Goal: Task Accomplishment & Management: Complete application form

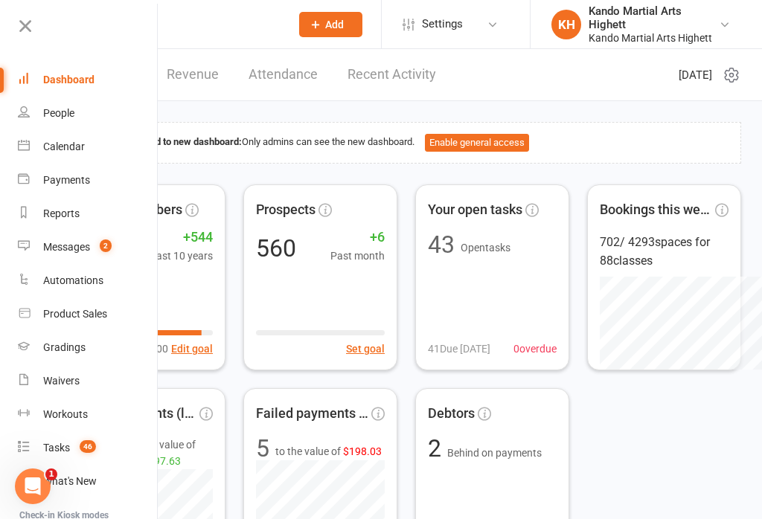
click at [234, 22] on input "text" at bounding box center [184, 24] width 192 height 21
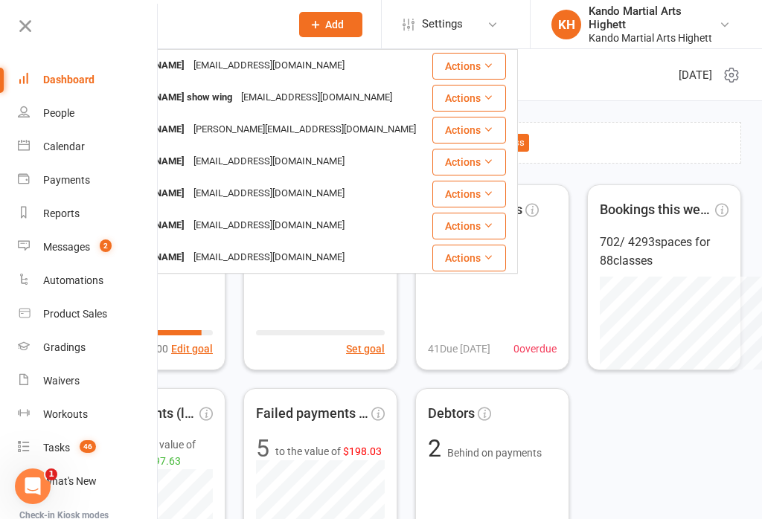
type input "Xander"
click at [22, 31] on icon at bounding box center [25, 26] width 21 height 21
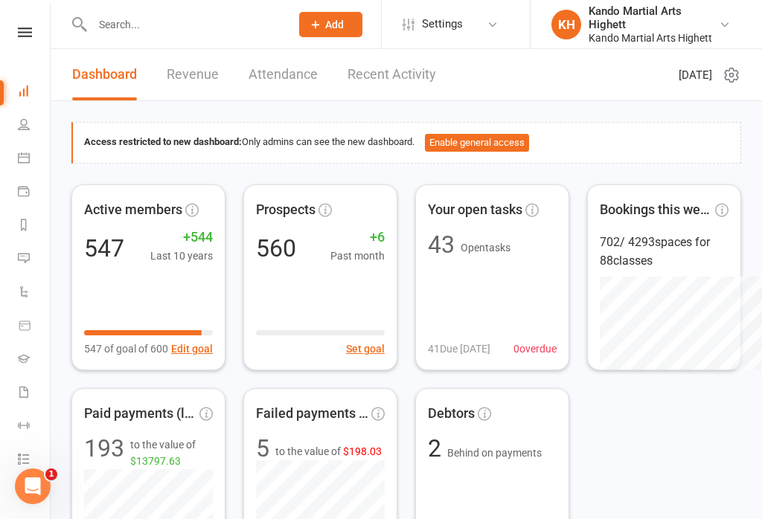
click at [173, 20] on input "text" at bounding box center [184, 24] width 192 height 21
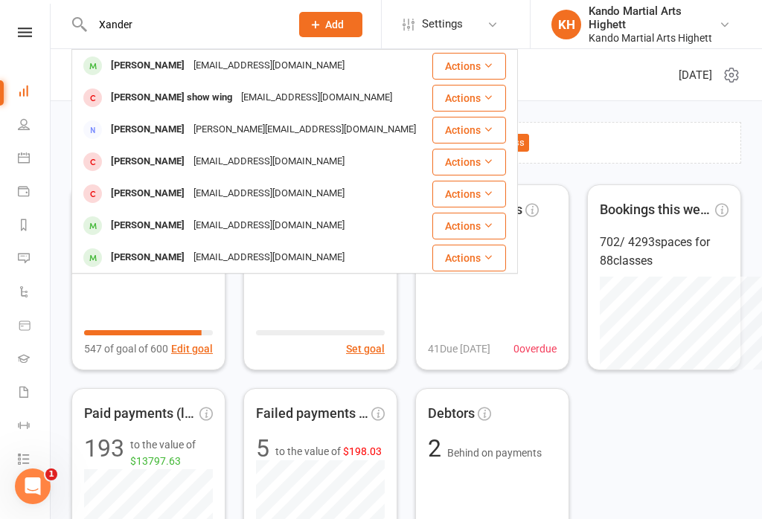
type input "Xander"
click at [208, 57] on div "[EMAIL_ADDRESS][DOMAIN_NAME]" at bounding box center [269, 66] width 160 height 22
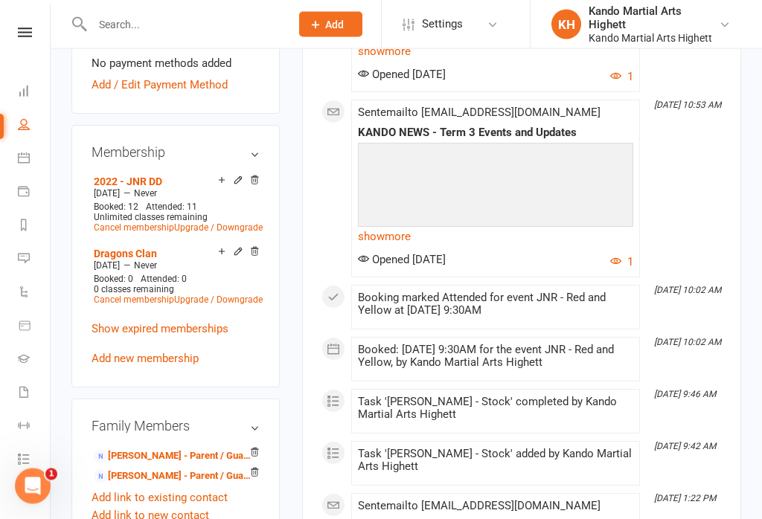
scroll to position [815, 0]
click at [155, 449] on link "[PERSON_NAME] - Parent / Guardian" at bounding box center [173, 457] width 158 height 16
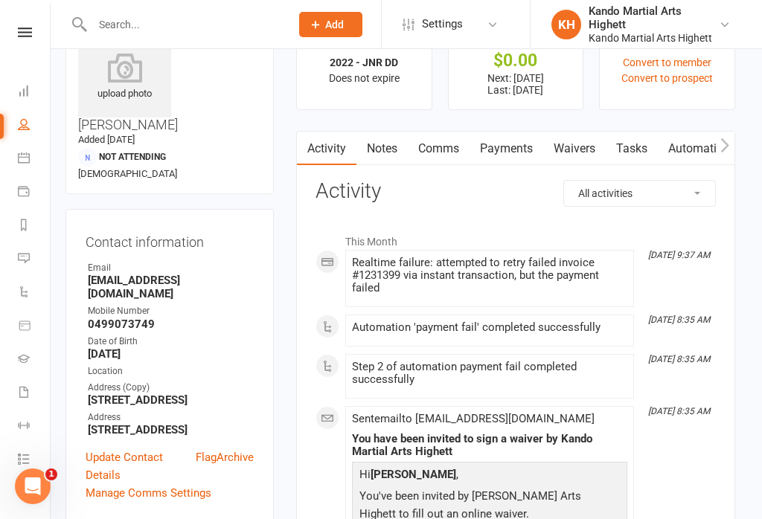
scroll to position [0, 6]
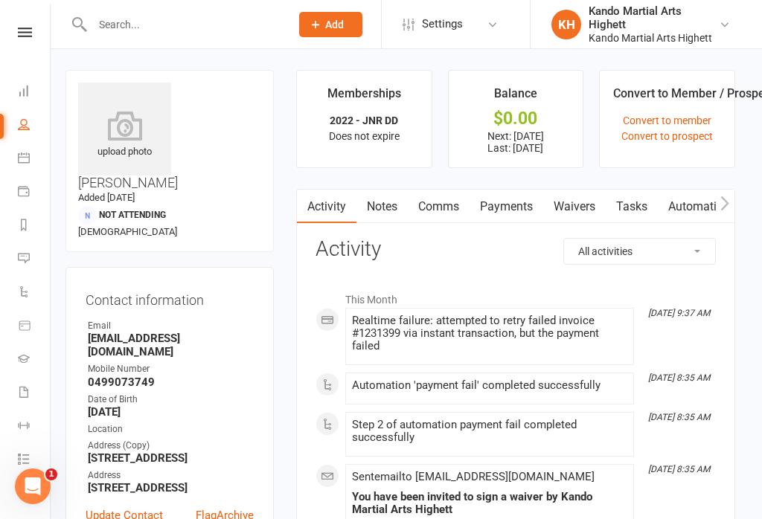
click at [569, 197] on link "Waivers" at bounding box center [574, 207] width 62 height 34
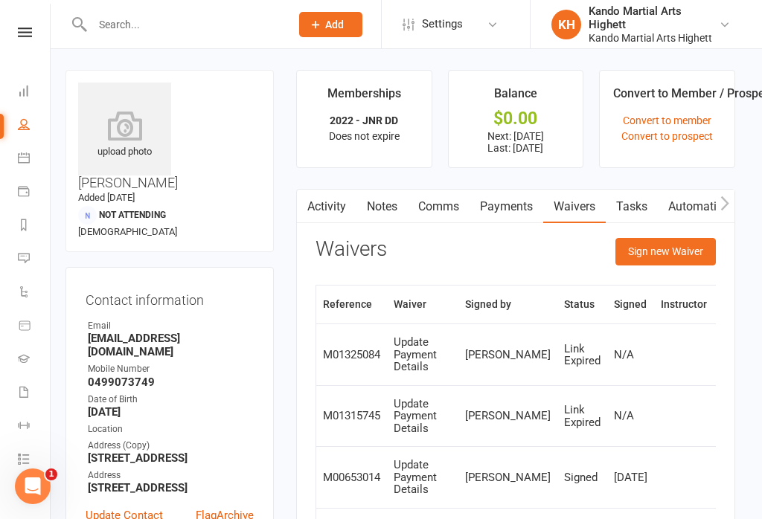
click at [665, 243] on button "Sign new Waiver" at bounding box center [665, 251] width 100 height 27
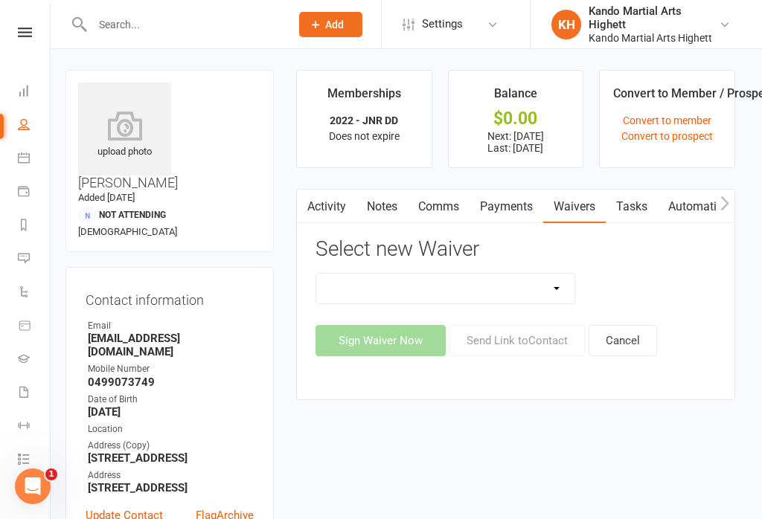
click at [531, 292] on select "Re-Start Membership Special - $29.95 for 2 weeks - Including Uniform. Starter 4…" at bounding box center [445, 289] width 258 height 30
select select "7058"
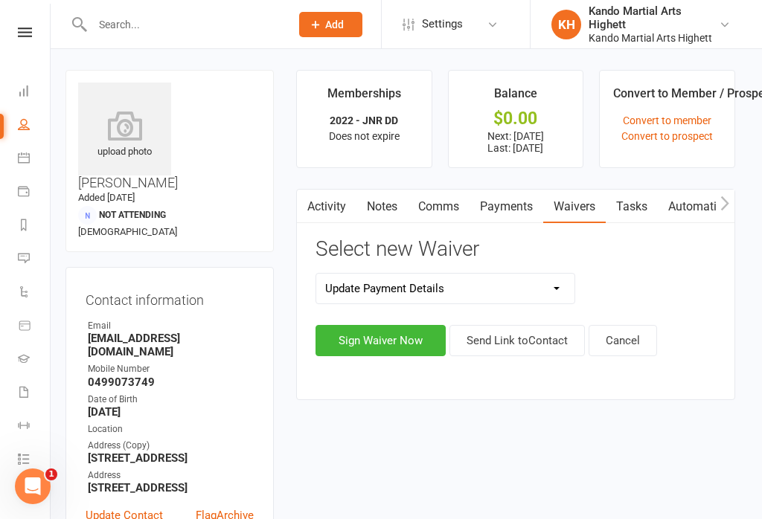
click at [395, 335] on button "Sign Waiver Now" at bounding box center [380, 340] width 130 height 31
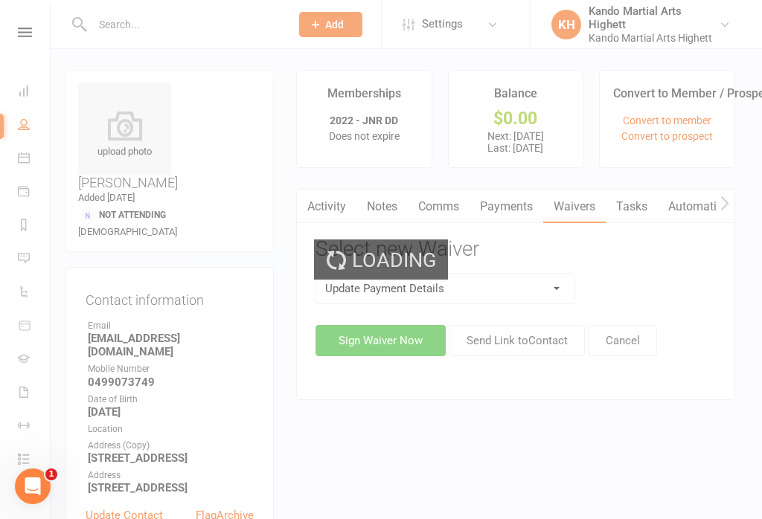
select select "05"
select select "2025"
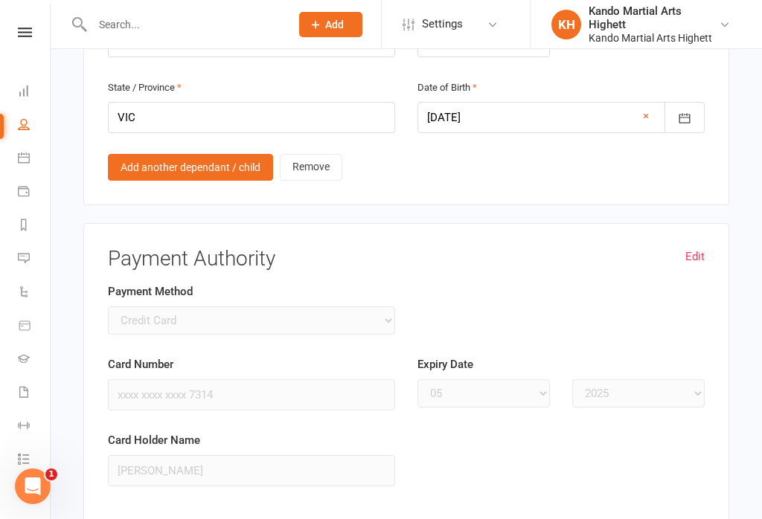
scroll to position [1174, 0]
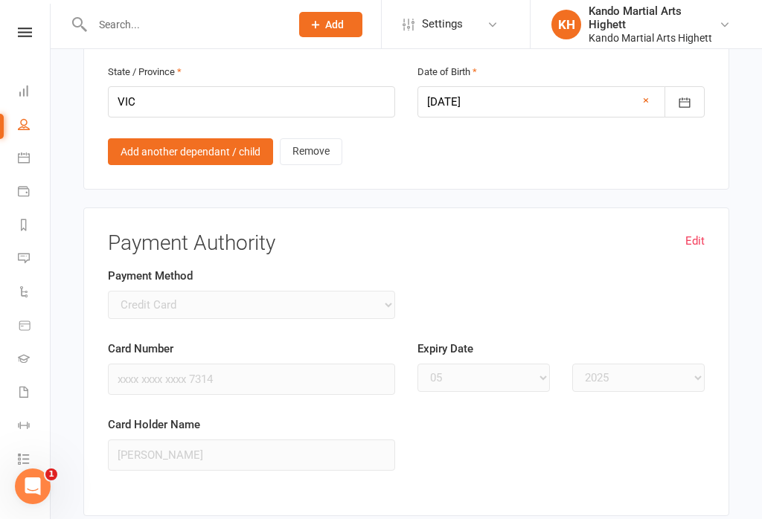
click at [697, 232] on link "Edit" at bounding box center [694, 241] width 19 height 18
select select
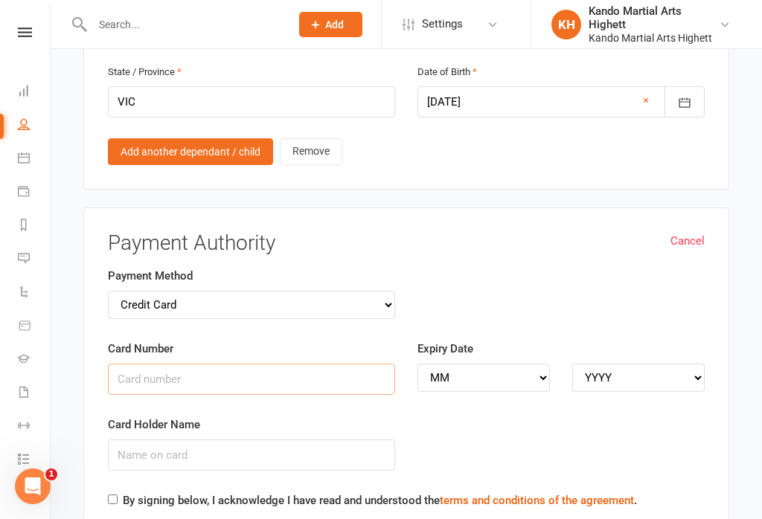
click at [209, 364] on input "Card Number" at bounding box center [251, 379] width 287 height 31
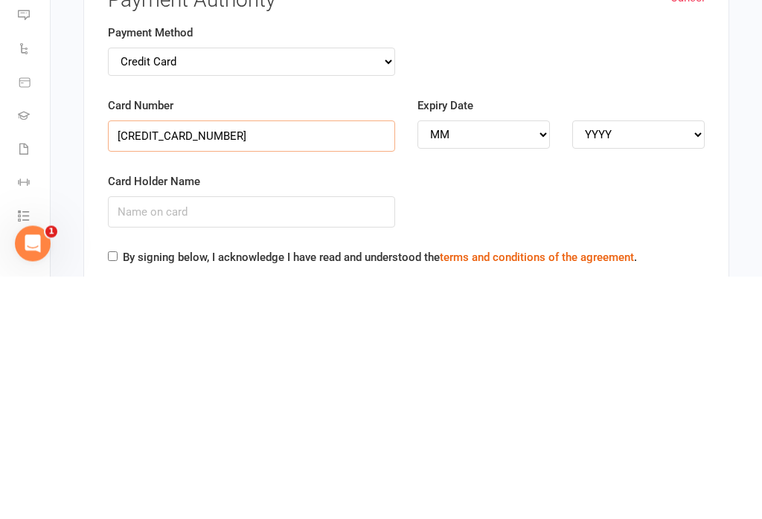
type input "[CREDIT_CARD_NUMBER]"
click at [224, 440] on input "Card Holder Name" at bounding box center [251, 455] width 287 height 31
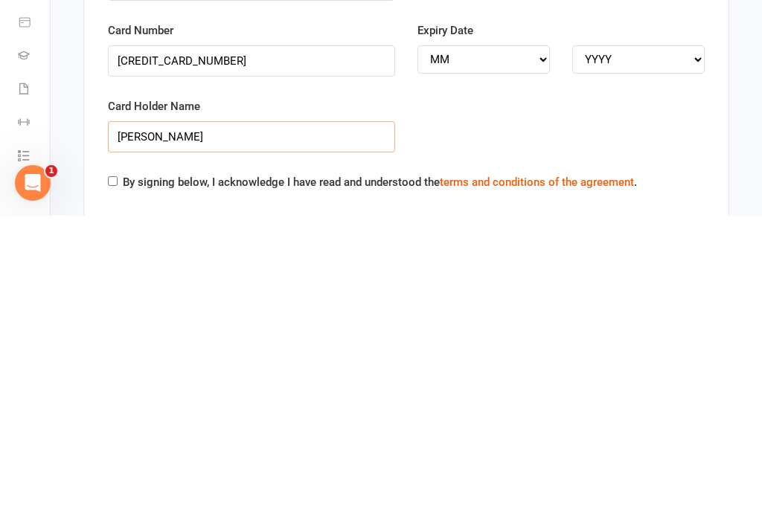
type input "[PERSON_NAME]"
click at [526, 349] on select "MM 01 02 03 04 05 06 07 08 09 10 11 12" at bounding box center [483, 363] width 132 height 28
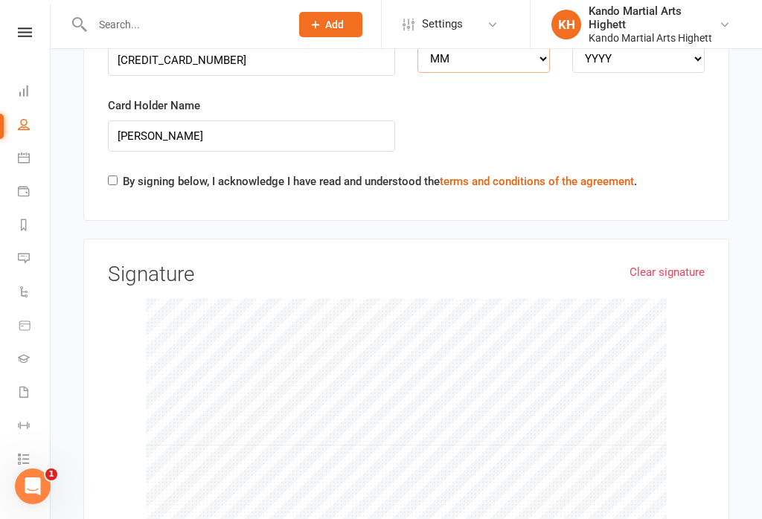
select select "05"
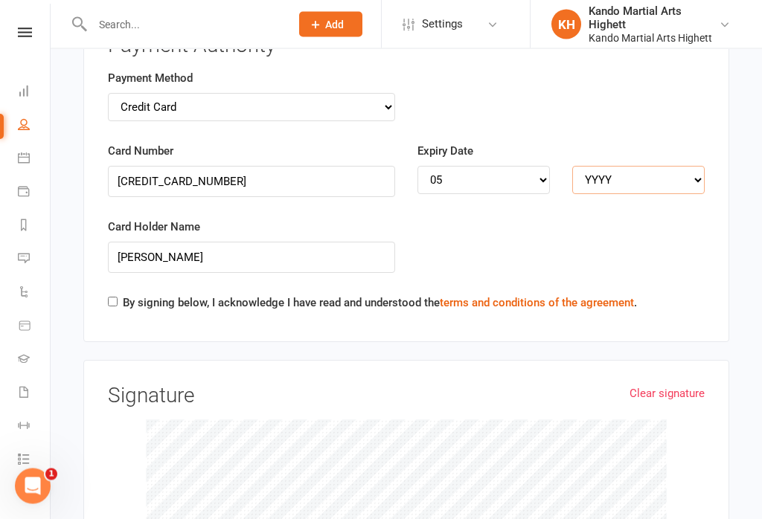
click at [615, 167] on select "YYYY 2025 2026 2027 2028 2029 2030 2031 2032 2033 2034" at bounding box center [638, 181] width 132 height 28
select select "2029"
click at [668, 385] on link "Clear signature" at bounding box center [666, 394] width 75 height 18
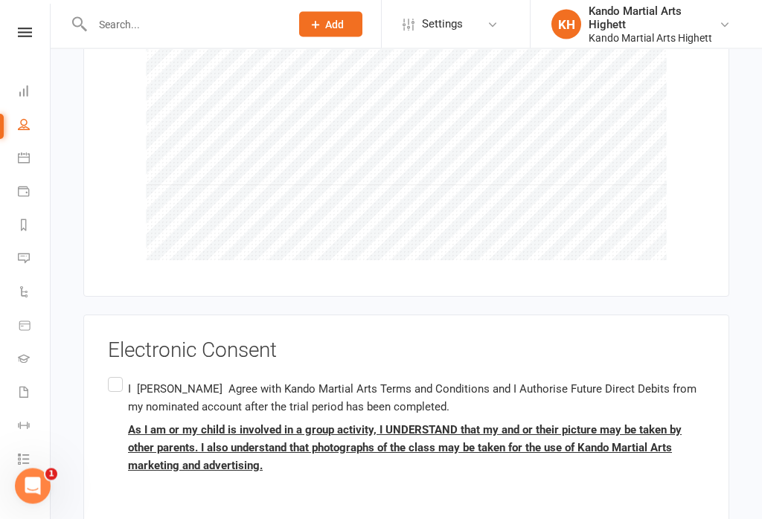
scroll to position [1763, 0]
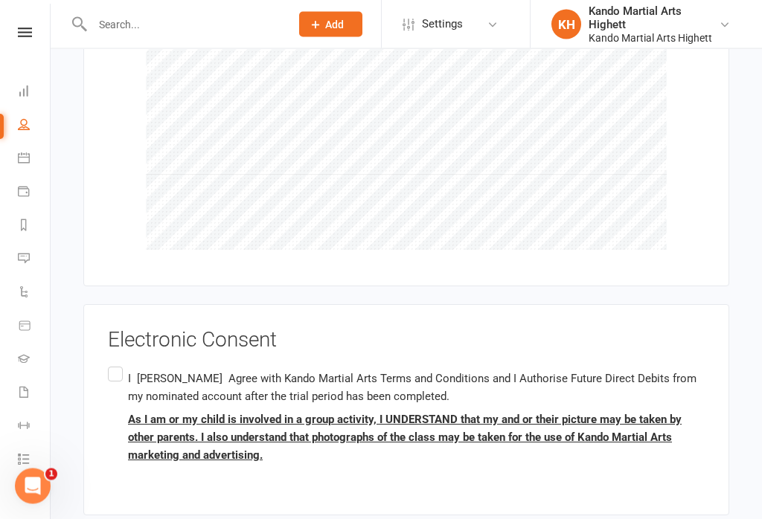
click at [110, 365] on label "I [PERSON_NAME] Agree with Kando Martial Arts Terms and Conditions and I Author…" at bounding box center [406, 418] width 597 height 106
click at [110, 365] on input "I [PERSON_NAME] Agree with Kando Martial Arts Terms and Conditions and I Author…" at bounding box center [113, 365] width 10 height 0
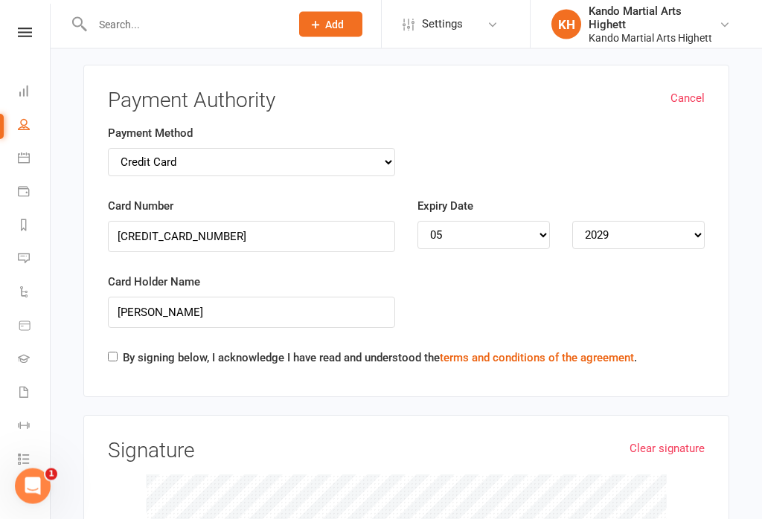
click at [118, 353] on input "By signing below, I acknowledge I have read and understood the terms and condit…" at bounding box center [113, 358] width 10 height 10
checkbox input "true"
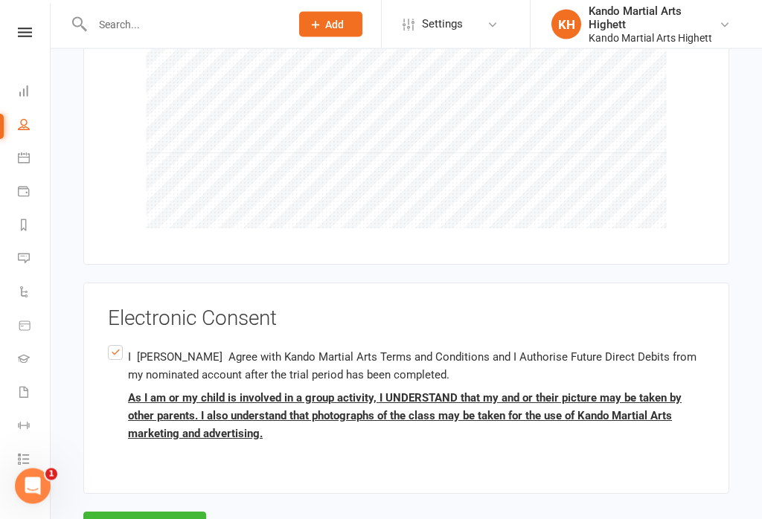
scroll to position [1826, 0]
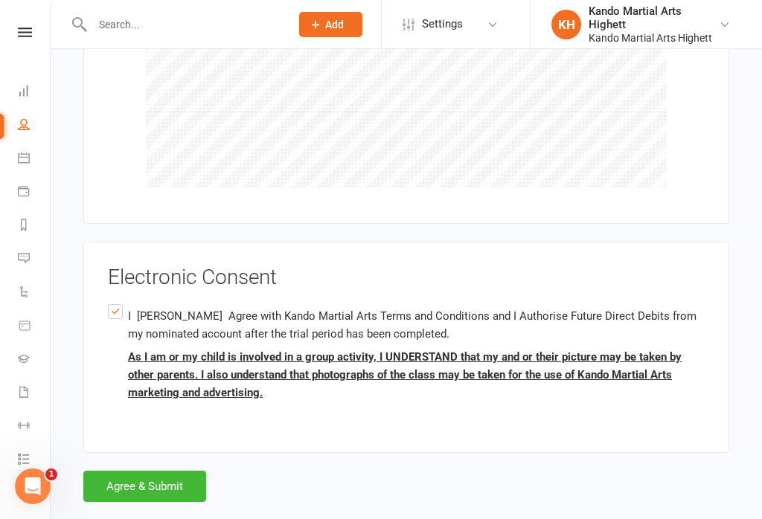
click at [159, 472] on button "Agree & Submit" at bounding box center [144, 486] width 123 height 31
